Goal: Transaction & Acquisition: Purchase product/service

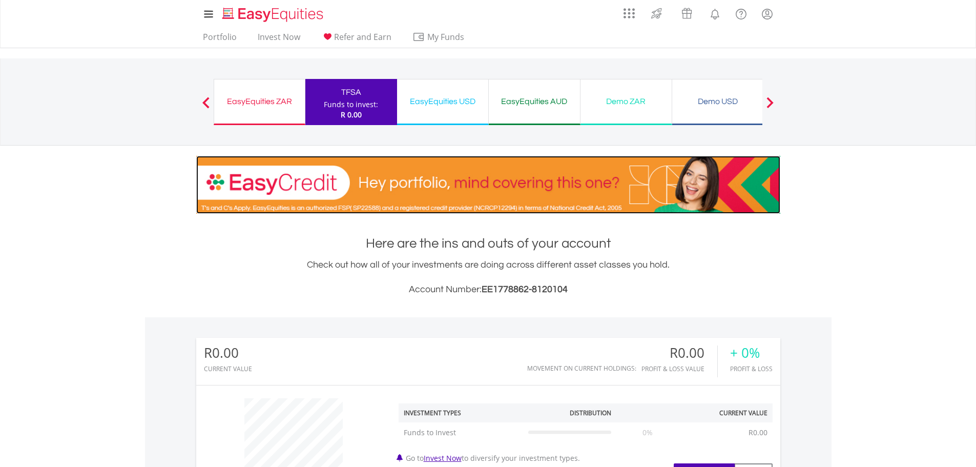
drag, startPoint x: 197, startPoint y: 157, endPoint x: 202, endPoint y: 155, distance: 5.8
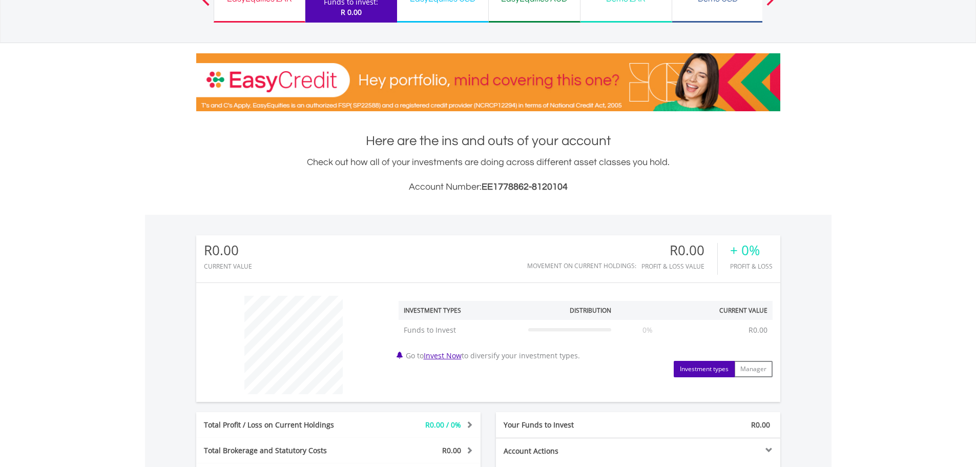
scroll to position [98, 195]
click at [462, 357] on link "Invest Now" at bounding box center [443, 356] width 38 height 10
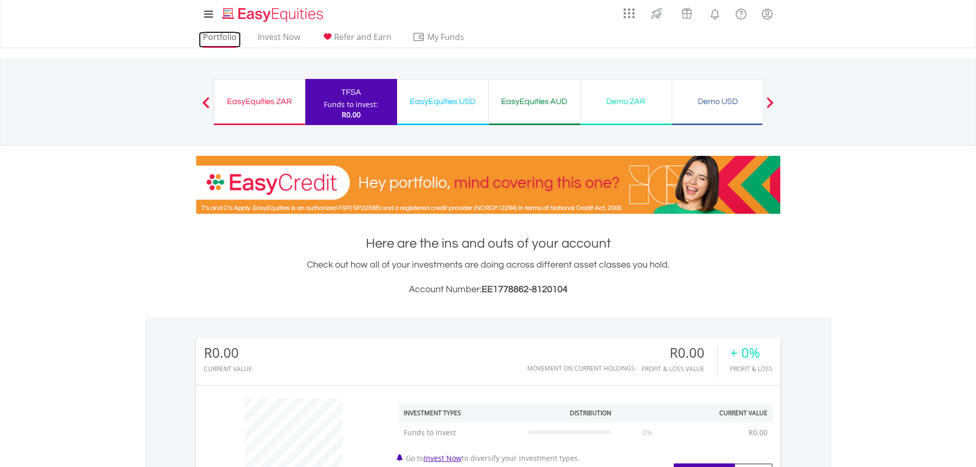
click at [224, 37] on link "Portfolio" at bounding box center [220, 40] width 42 height 16
